Goal: Find specific page/section

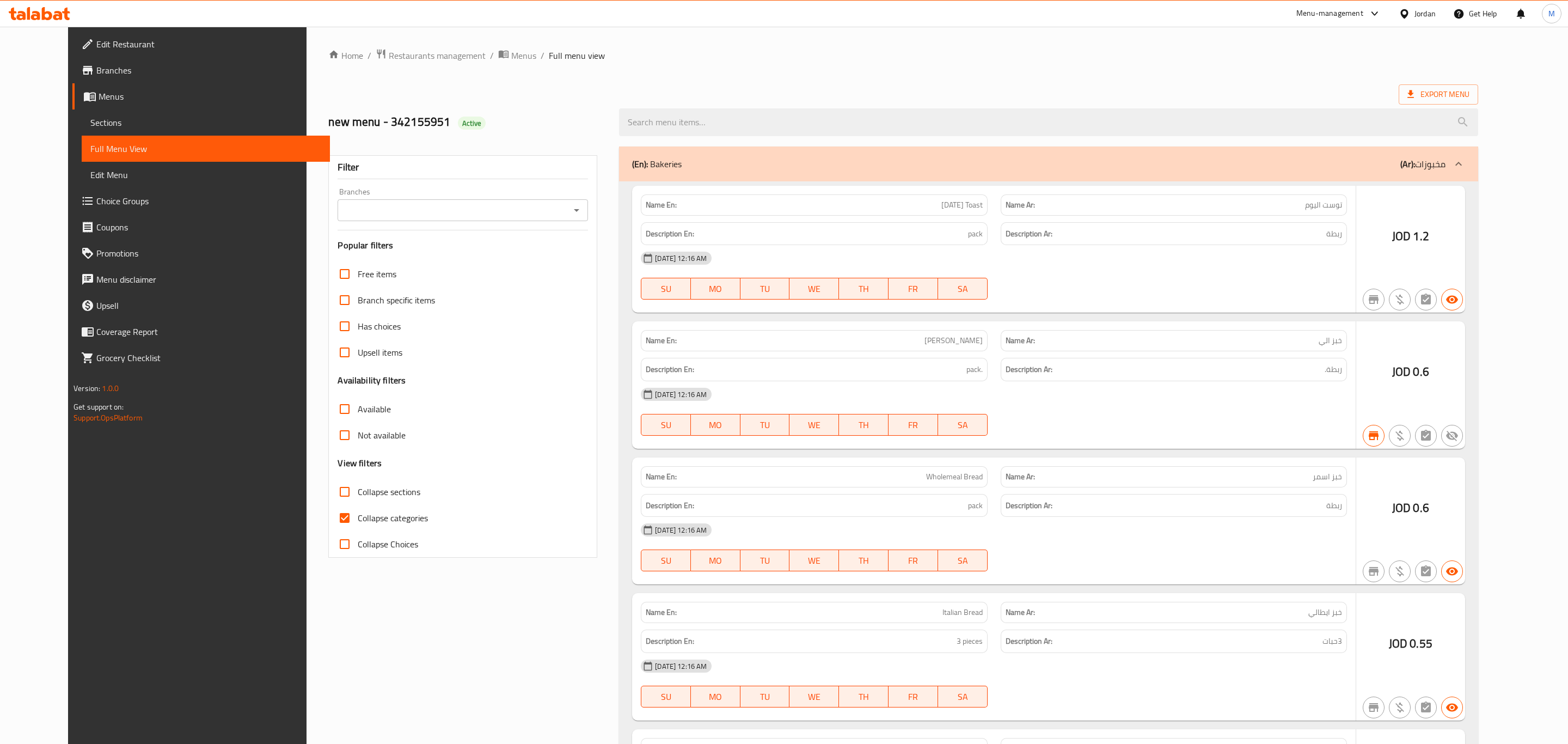
click at [1405, 19] on div at bounding box center [784, 372] width 1568 height 744
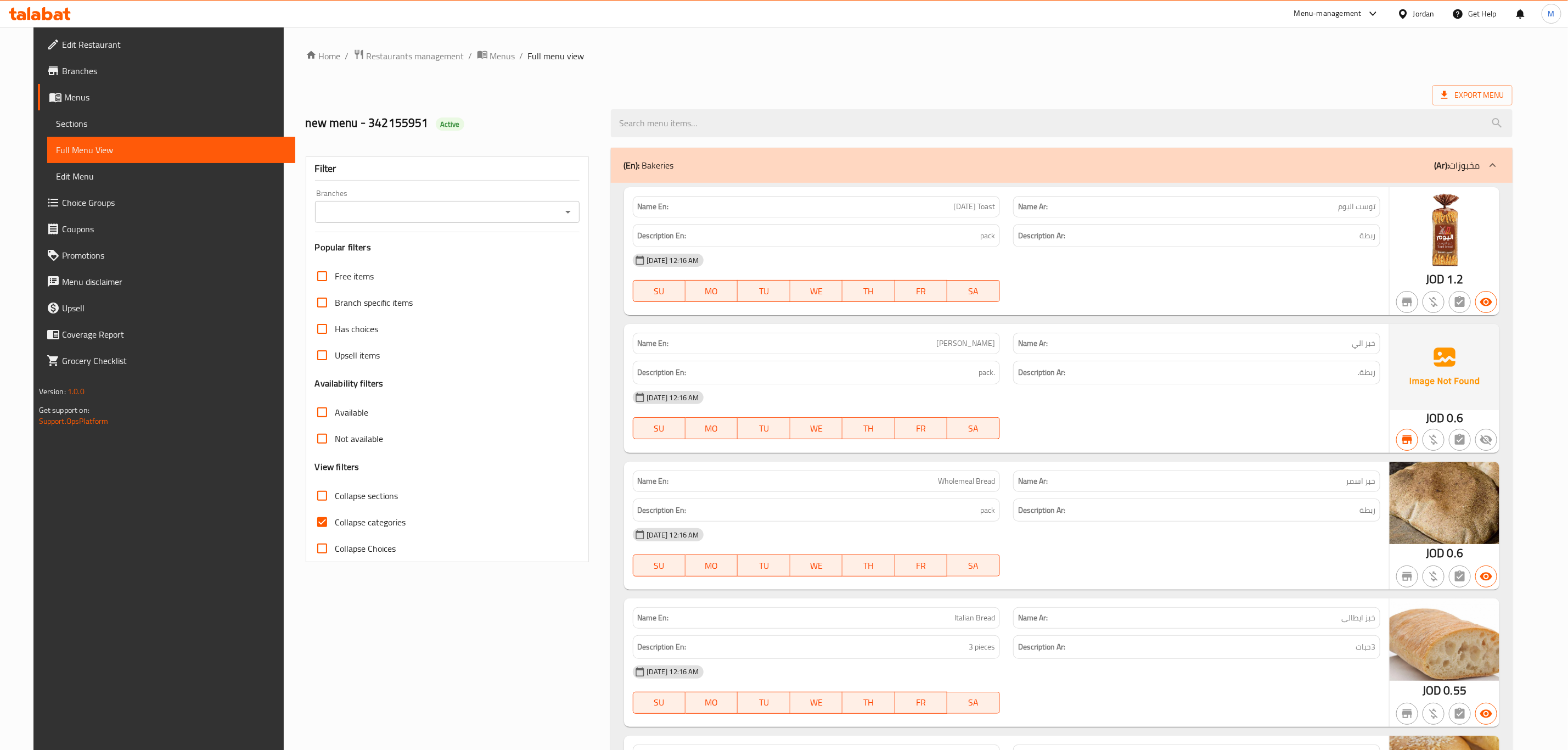
click at [1422, 14] on div "Jordan" at bounding box center [1424, 13] width 22 height 12
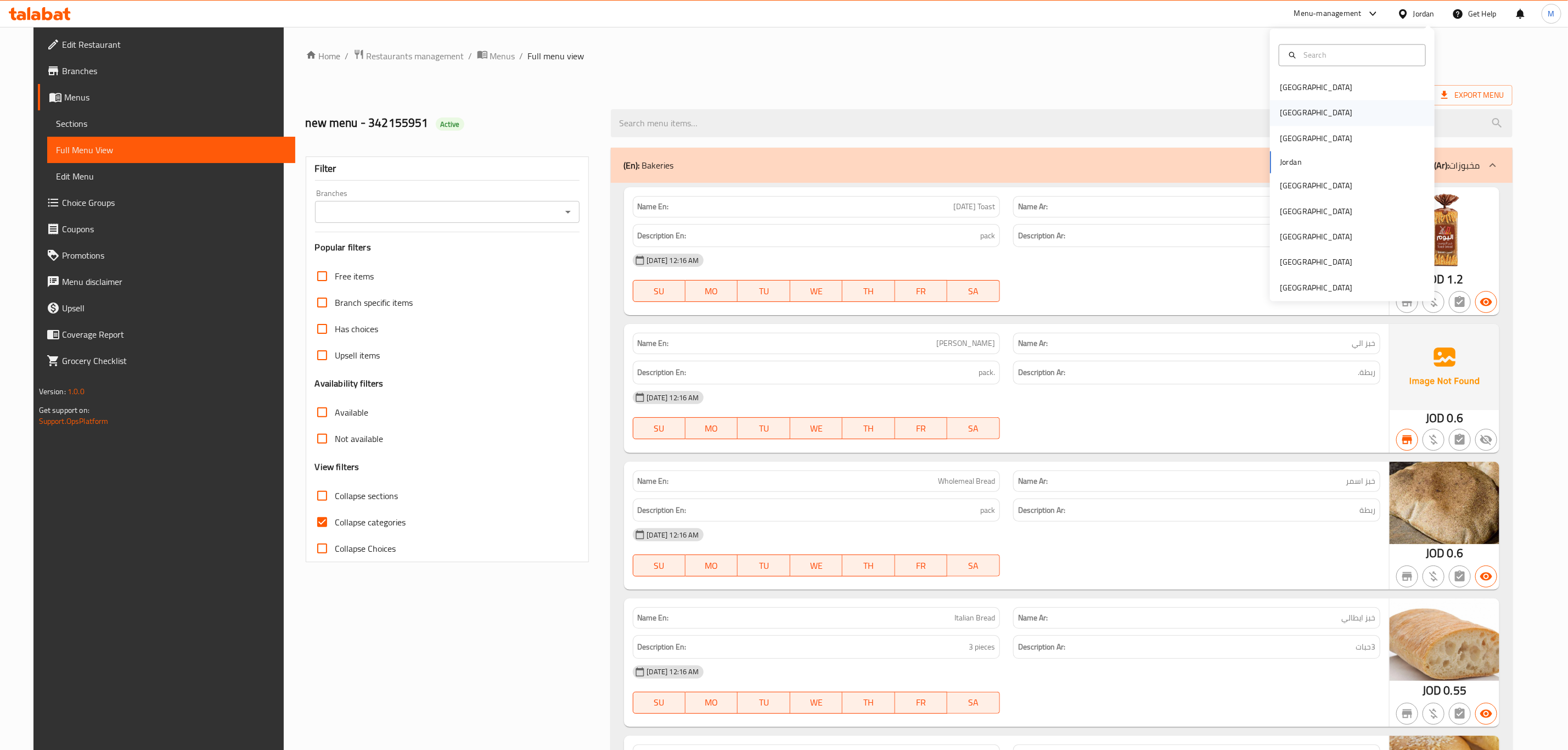
click at [1336, 114] on div "[GEOGRAPHIC_DATA]" at bounding box center [1353, 113] width 165 height 25
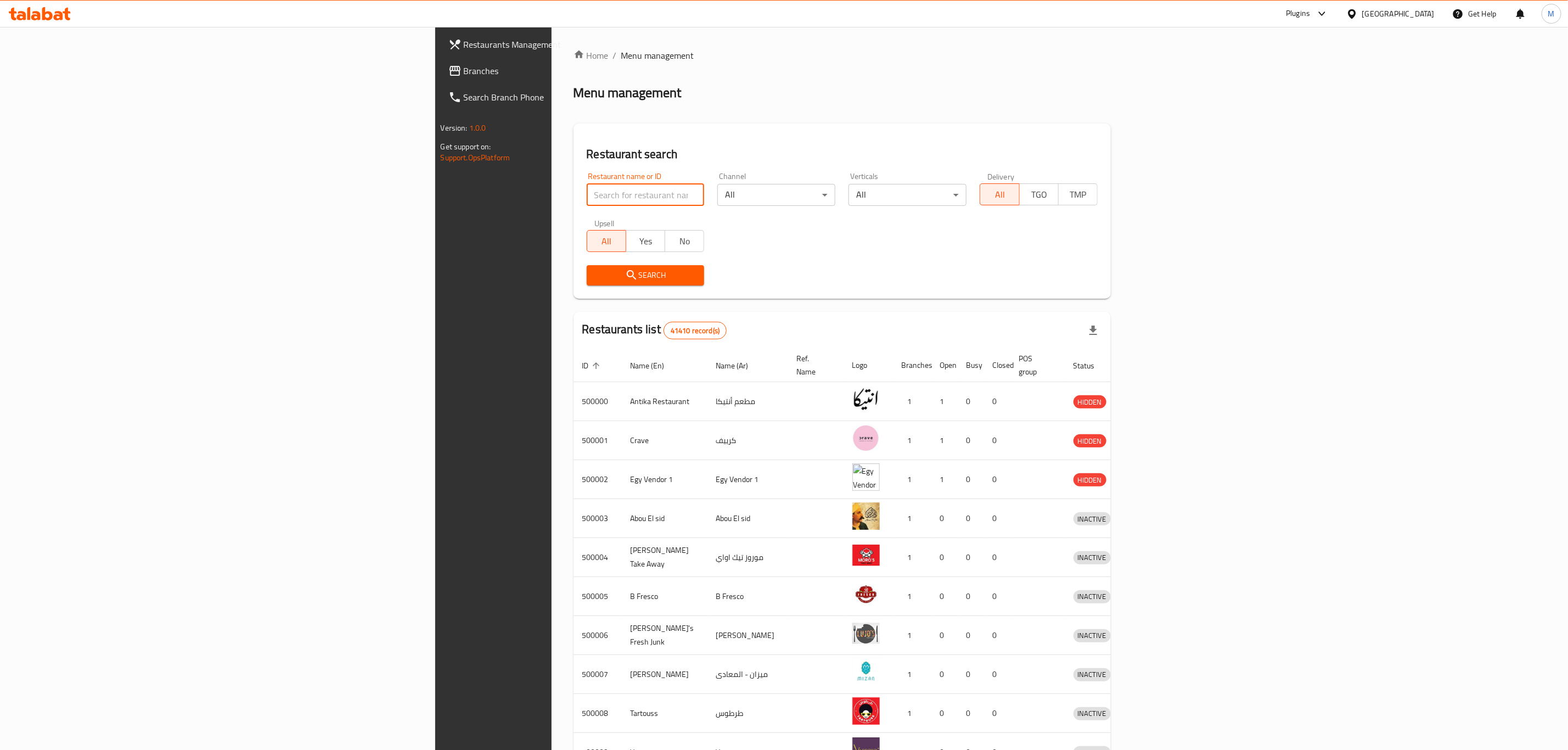
click at [587, 186] on input "search" at bounding box center [646, 195] width 118 height 22
paste input "772680"
type input "772680"
click at [439, 84] on link "Search Branch Phone" at bounding box center [568, 97] width 258 height 26
